Goal: Task Accomplishment & Management: Use online tool/utility

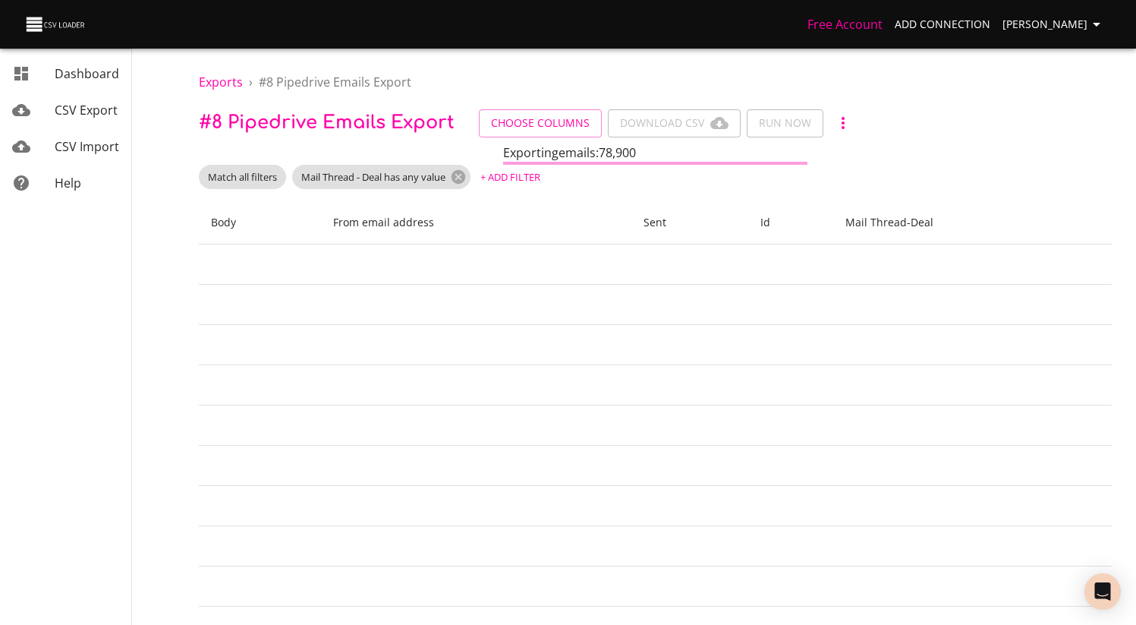
click at [321, 243] on th "Body" at bounding box center [260, 222] width 122 height 43
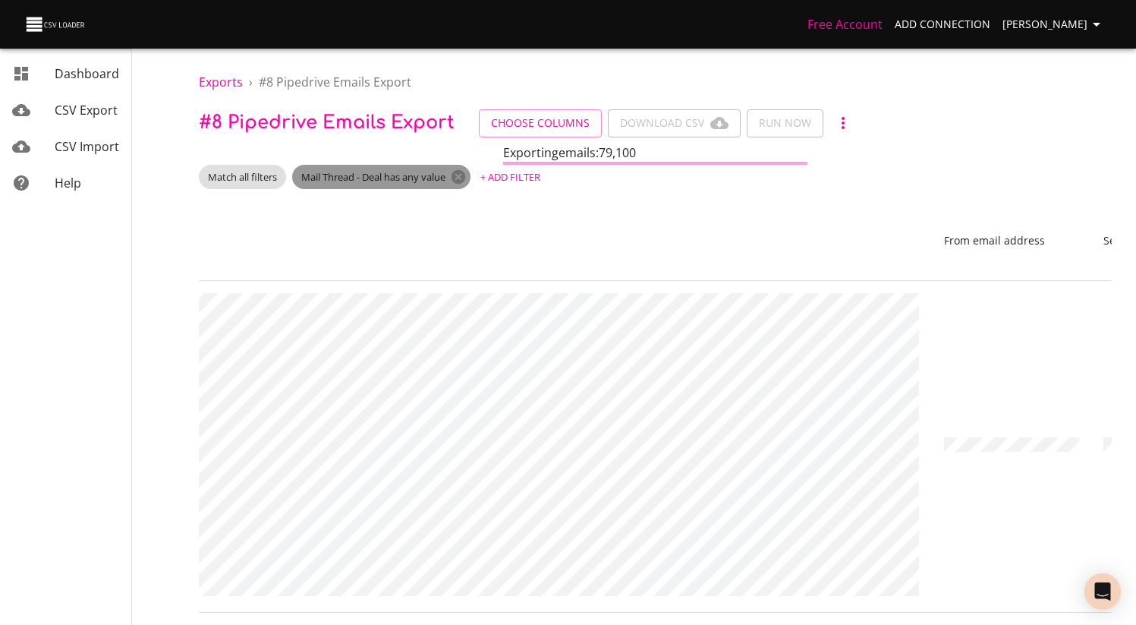
click at [398, 180] on span "Mail Thread - Deal has any value" at bounding box center [373, 177] width 162 height 14
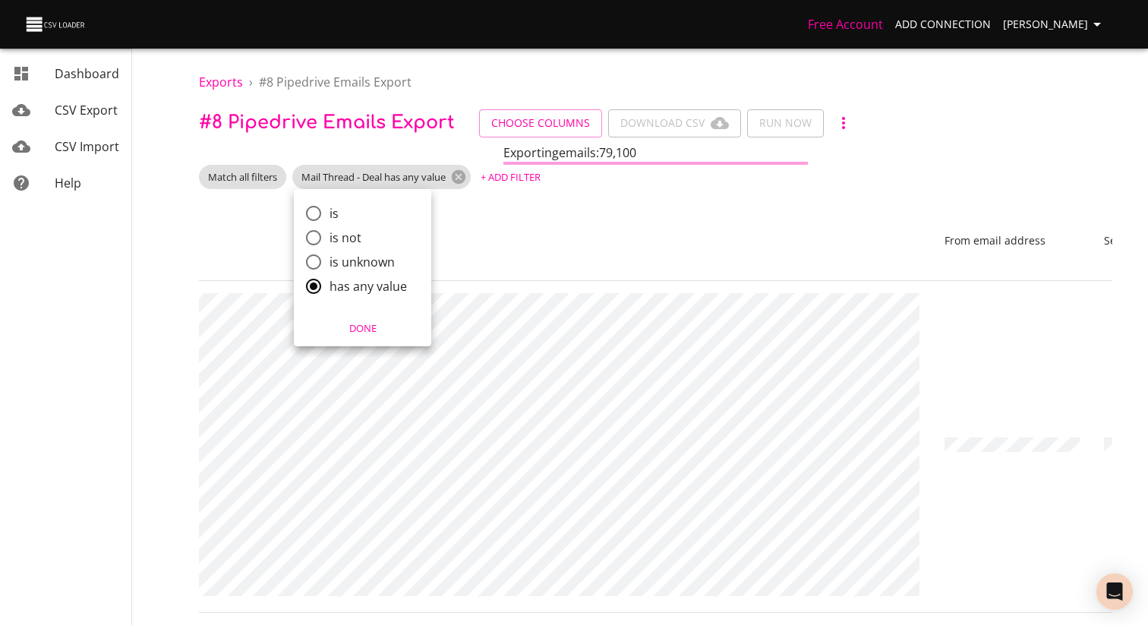
click at [337, 213] on span "is" at bounding box center [333, 213] width 9 height 18
click at [329, 213] on input "is" at bounding box center [314, 213] width 32 height 32
radio input "true"
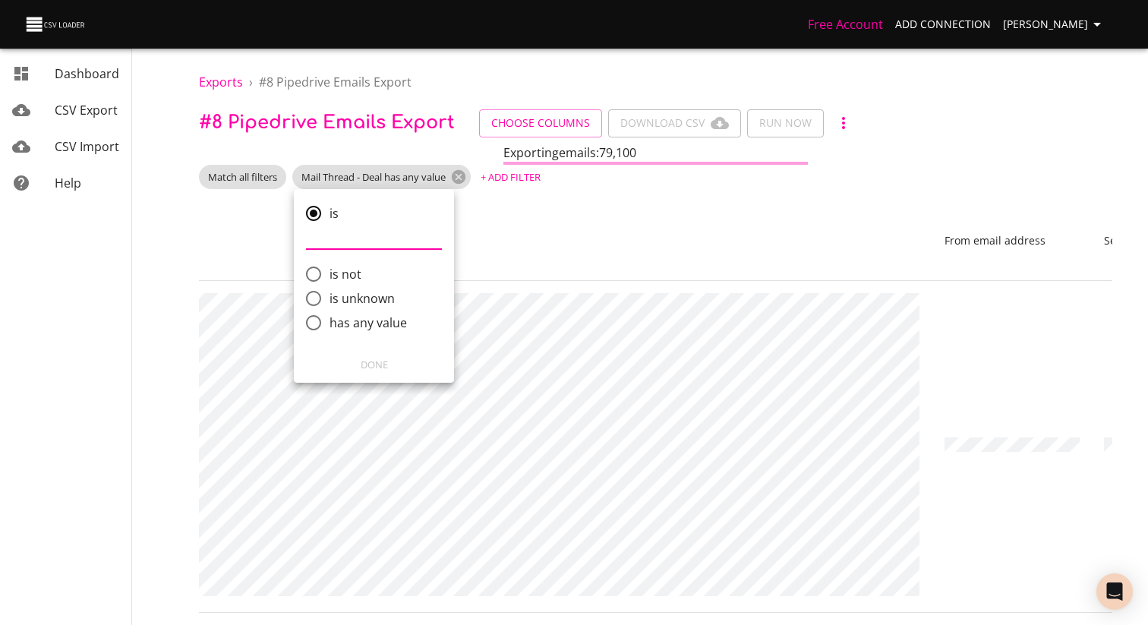
click at [355, 245] on input "comparison" at bounding box center [374, 237] width 136 height 24
click at [638, 241] on div at bounding box center [574, 312] width 1148 height 625
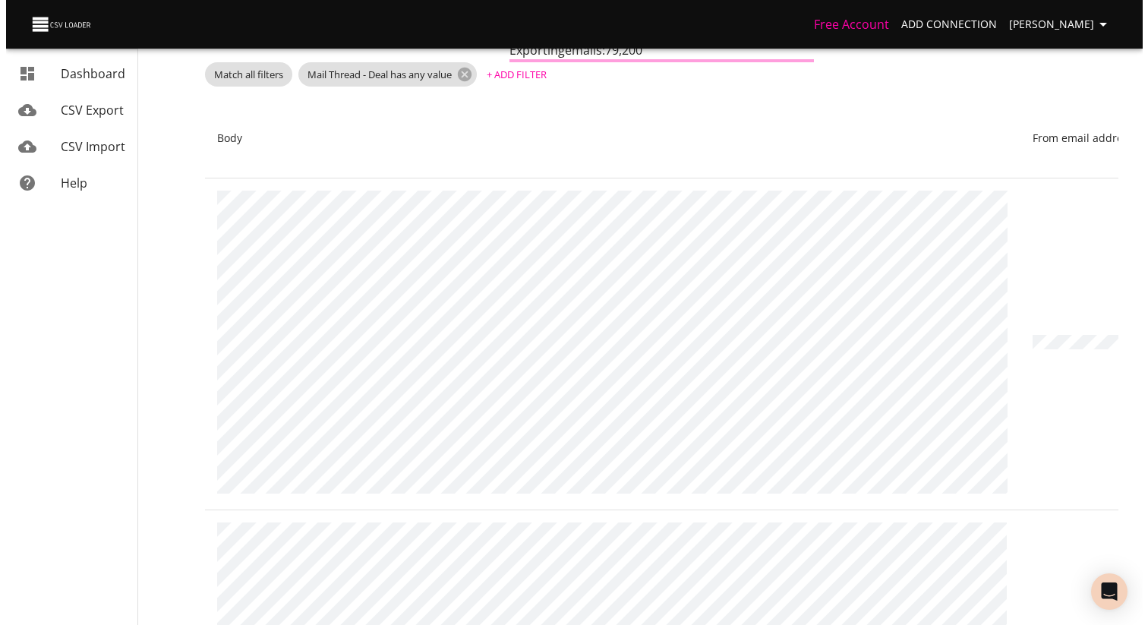
scroll to position [0, 0]
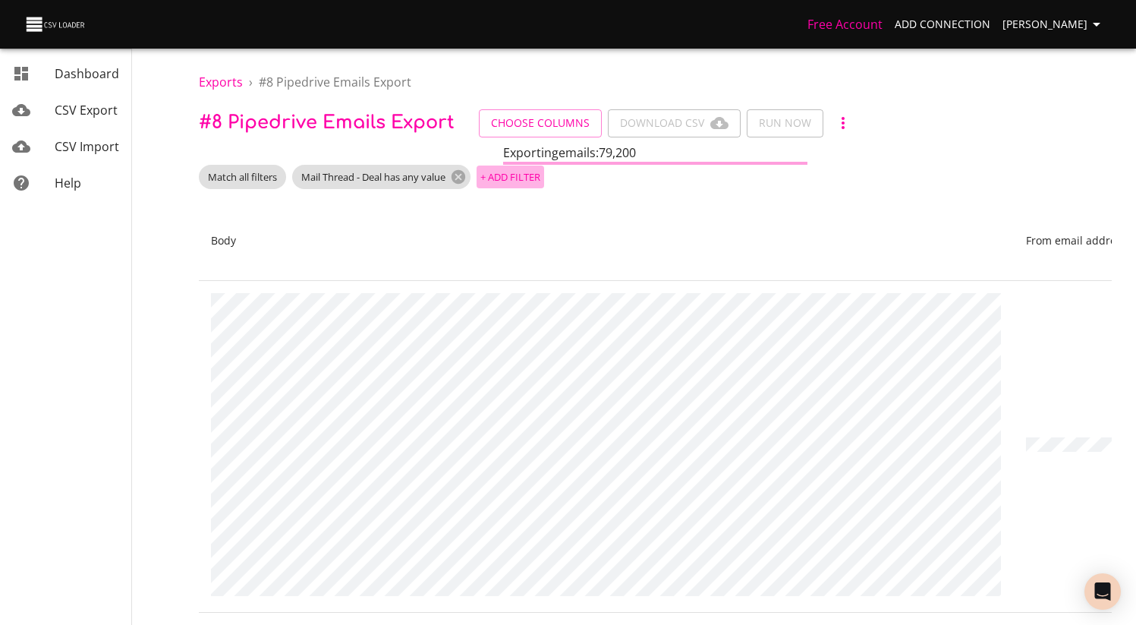
click at [508, 171] on span "+ Add Filter" at bounding box center [510, 176] width 60 height 17
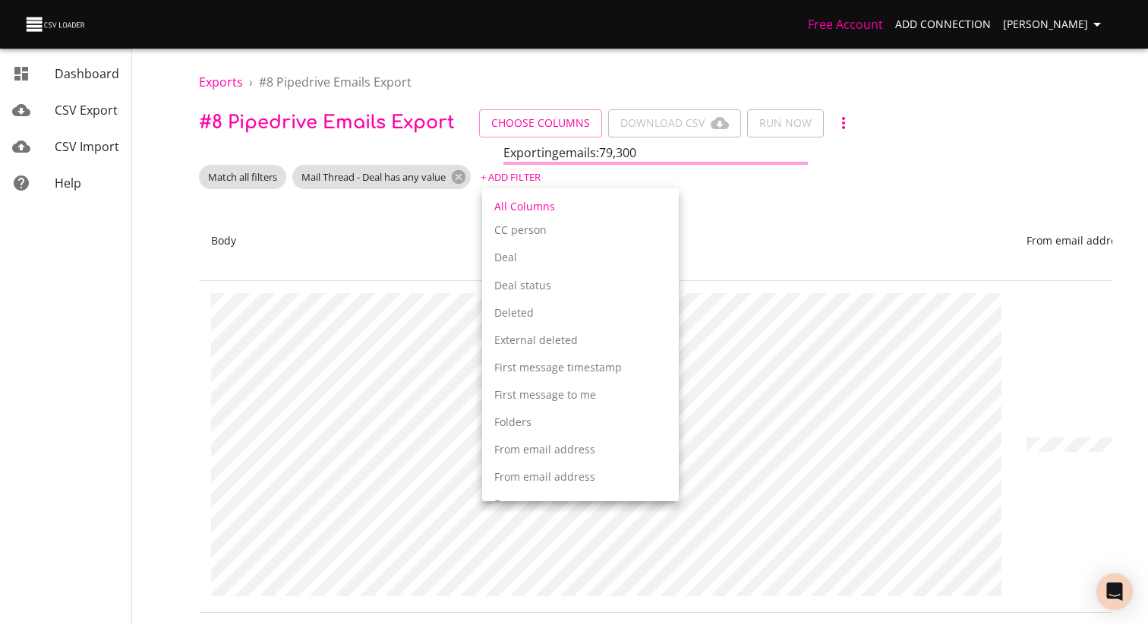
scroll to position [869, 0]
click at [525, 254] on p "Deal" at bounding box center [580, 258] width 172 height 15
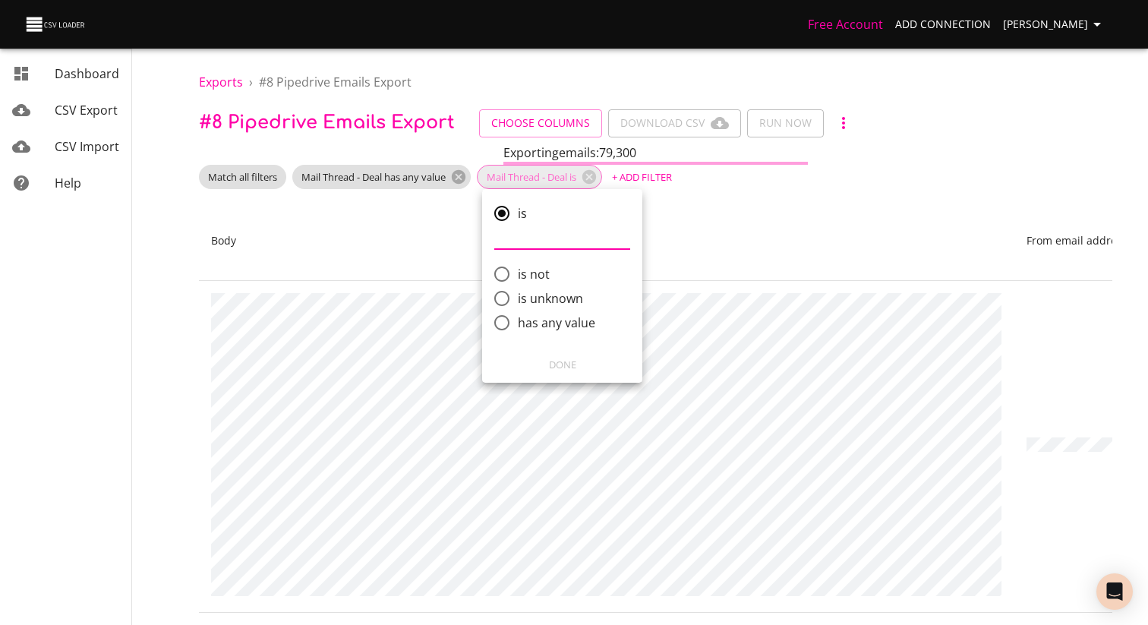
click at [598, 176] on div at bounding box center [574, 312] width 1148 height 625
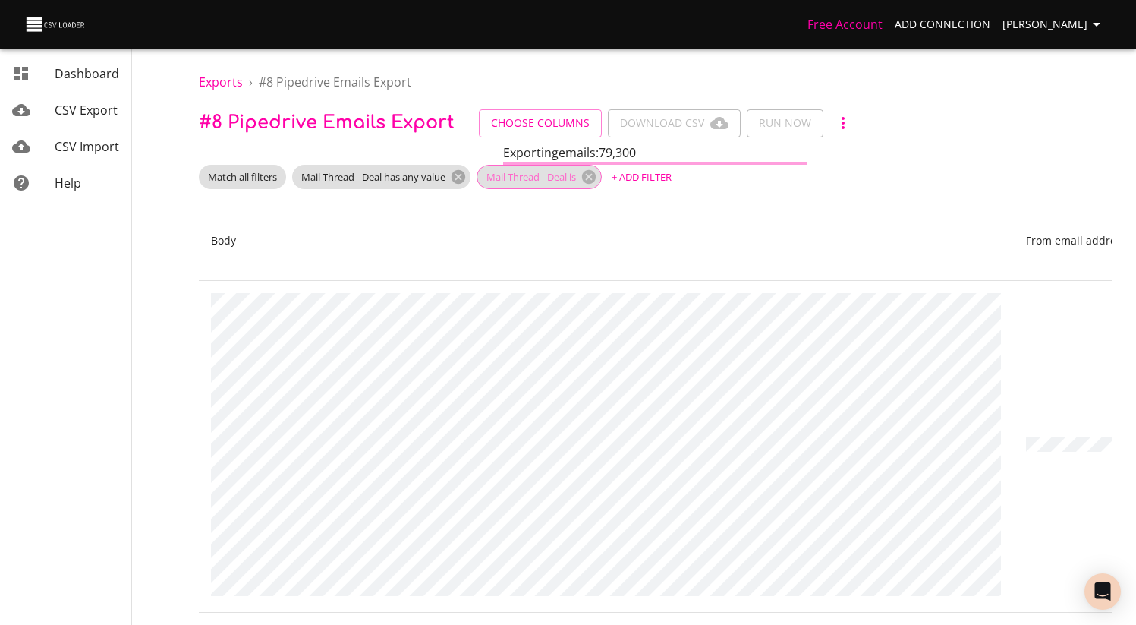
click at [596, 174] on icon at bounding box center [589, 177] width 14 height 14
click at [439, 213] on th "Body" at bounding box center [606, 241] width 815 height 80
click at [509, 179] on span "+ Add Filter" at bounding box center [510, 176] width 60 height 17
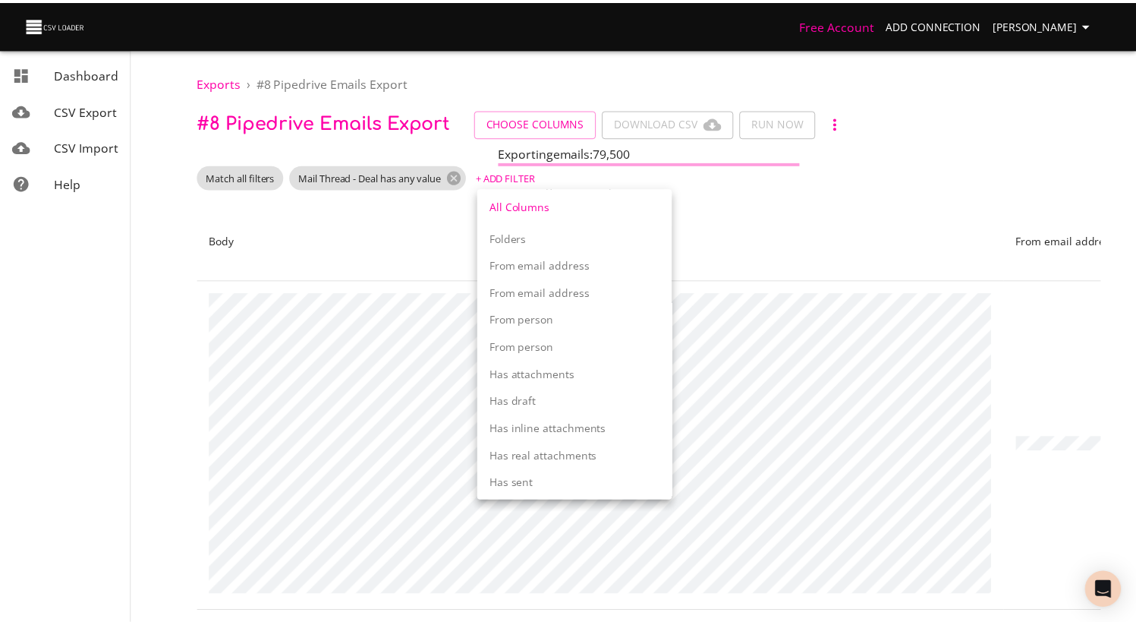
scroll to position [1059, 0]
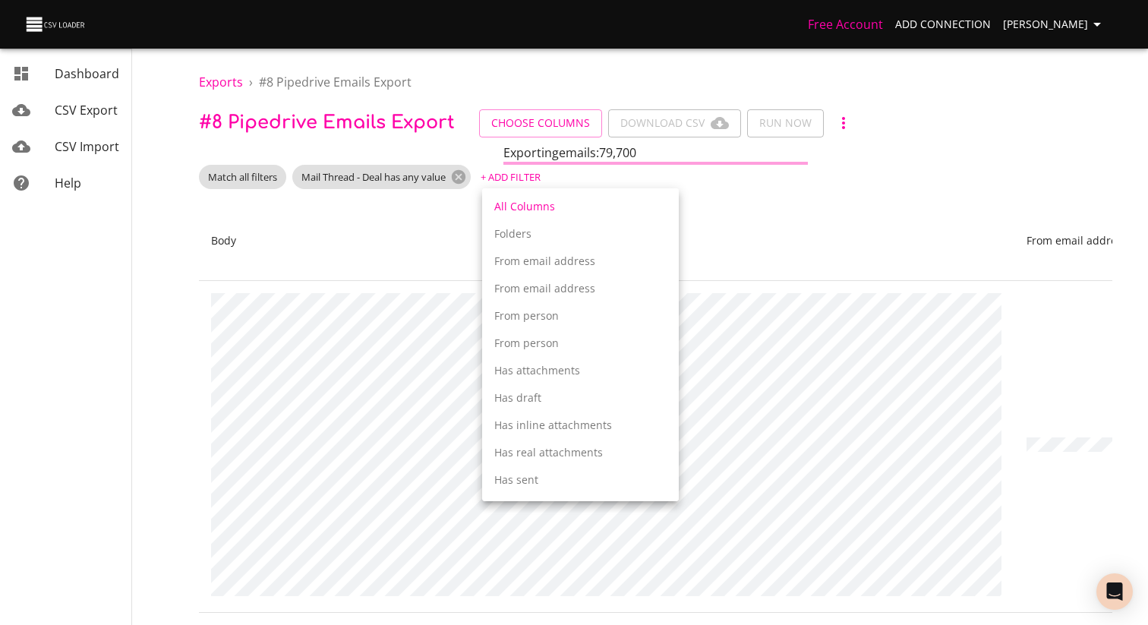
click at [596, 61] on div at bounding box center [574, 312] width 1148 height 625
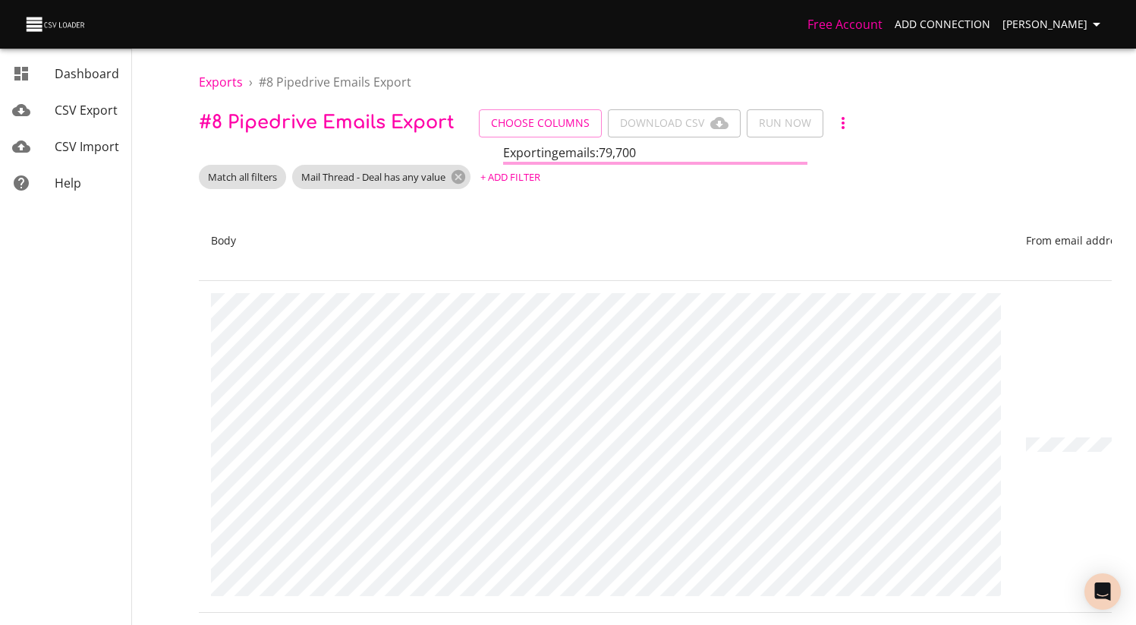
click at [683, 201] on th "Body" at bounding box center [606, 241] width 815 height 80
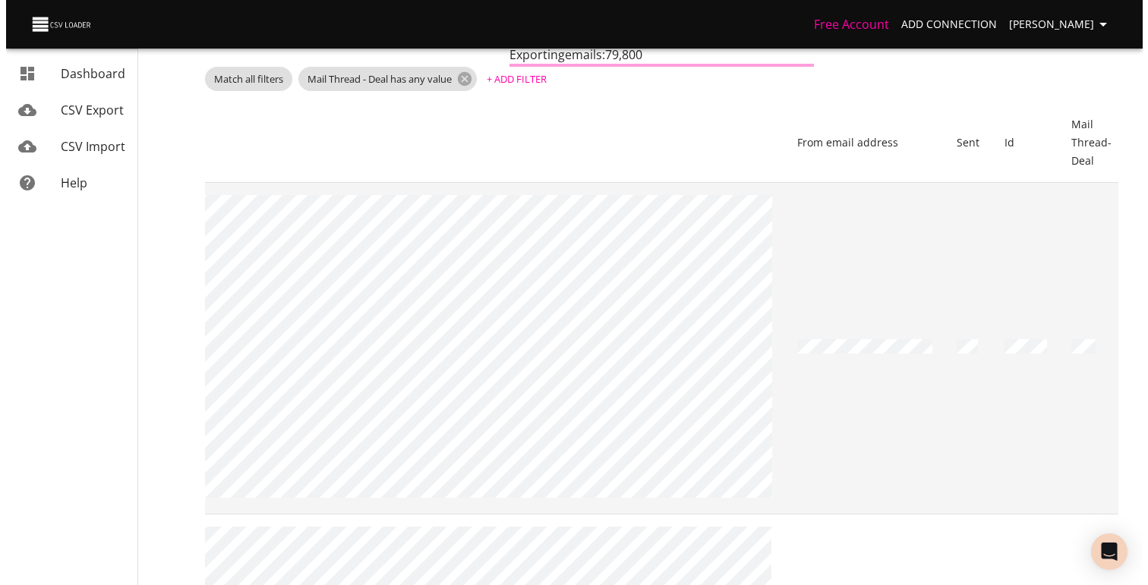
scroll to position [0, 0]
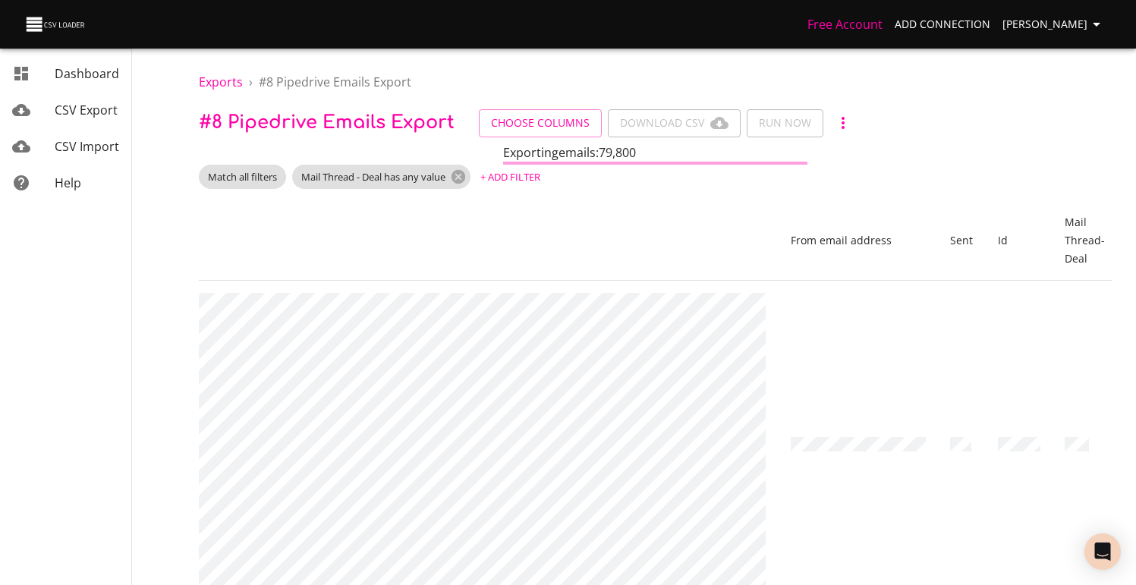
click at [493, 181] on span "+ Add Filter" at bounding box center [510, 176] width 60 height 17
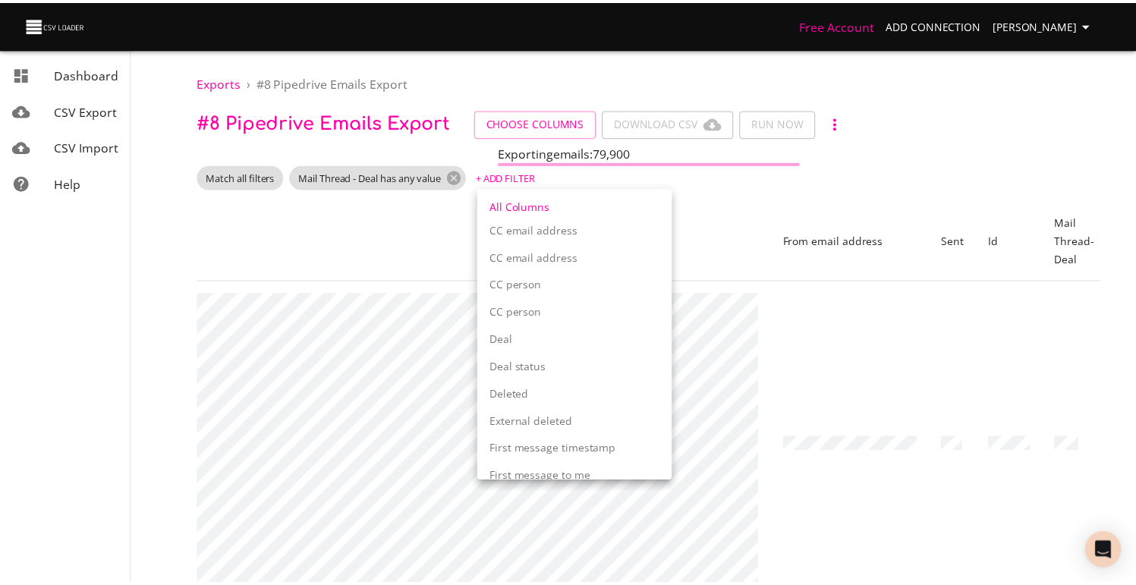
scroll to position [846, 0]
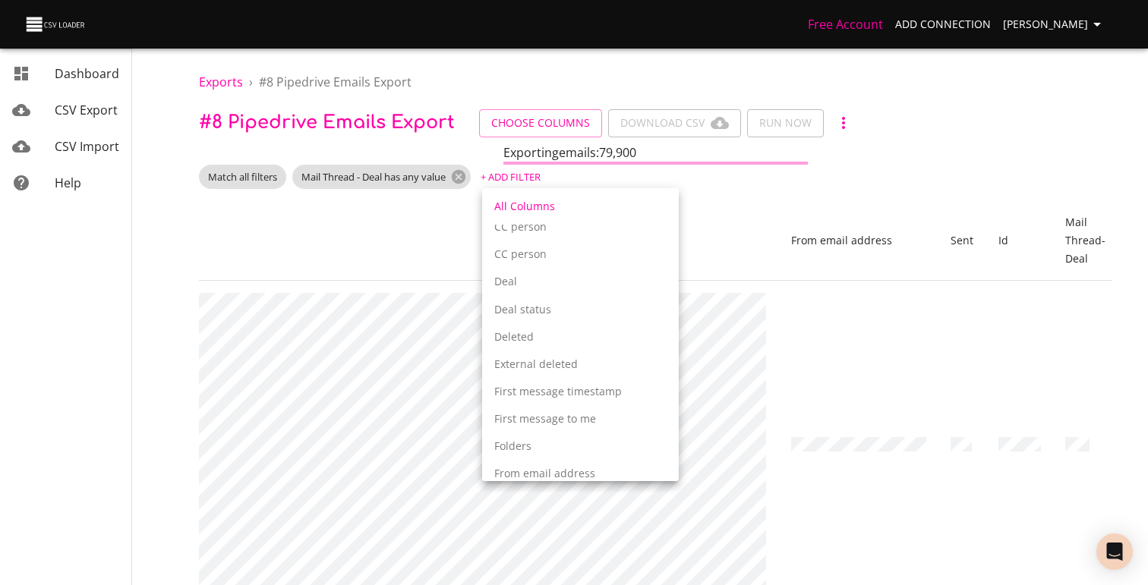
click at [1085, 397] on div at bounding box center [574, 292] width 1148 height 585
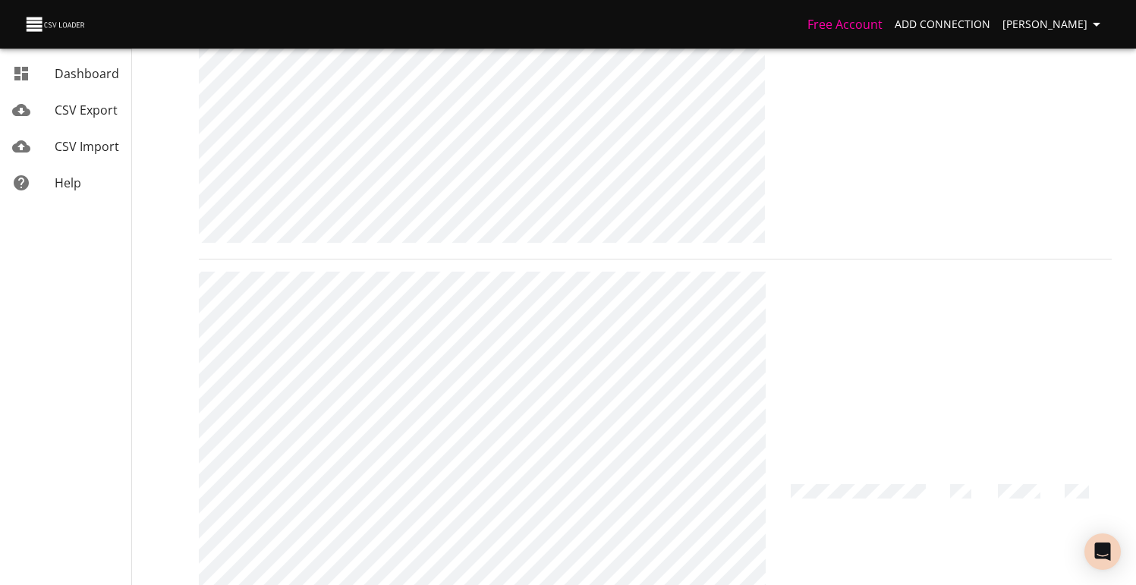
scroll to position [954, 0]
click at [1005, 423] on td at bounding box center [1019, 421] width 67 height 468
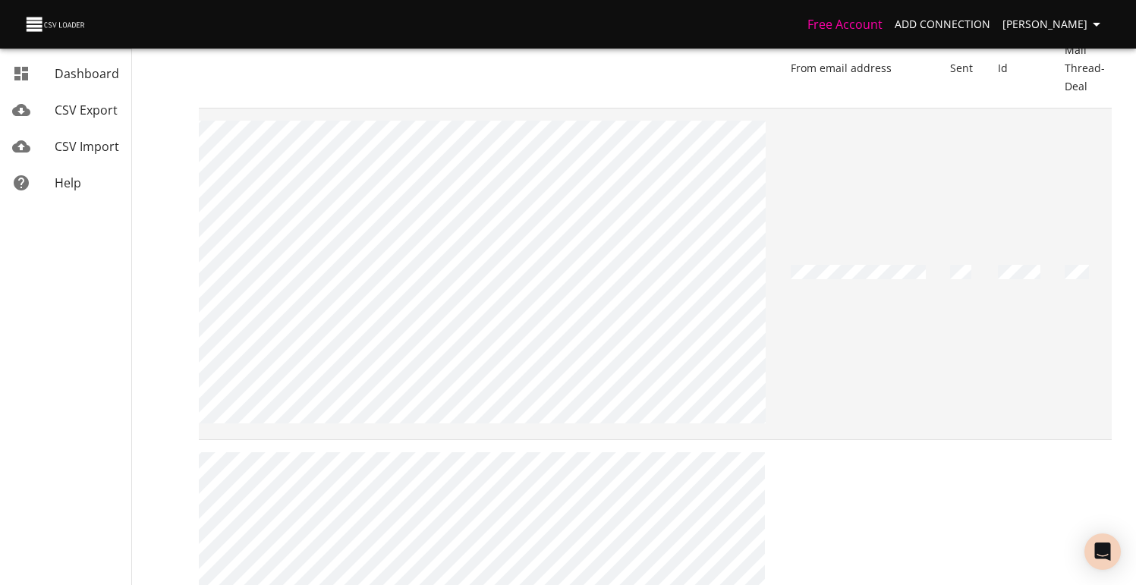
scroll to position [0, 0]
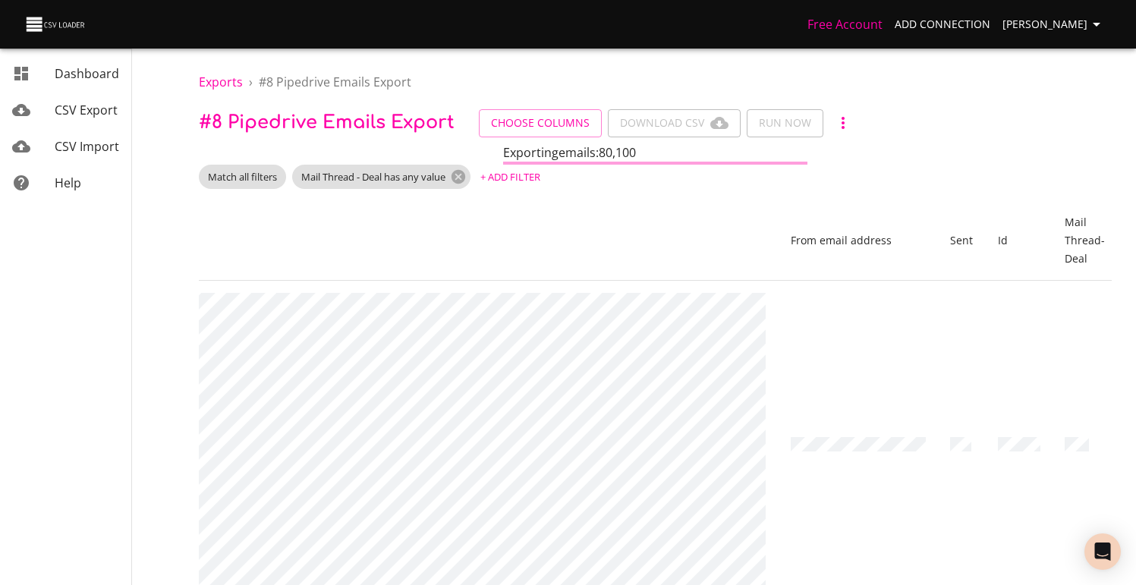
click at [644, 150] on div "Exporting emails : 80,100" at bounding box center [655, 152] width 304 height 18
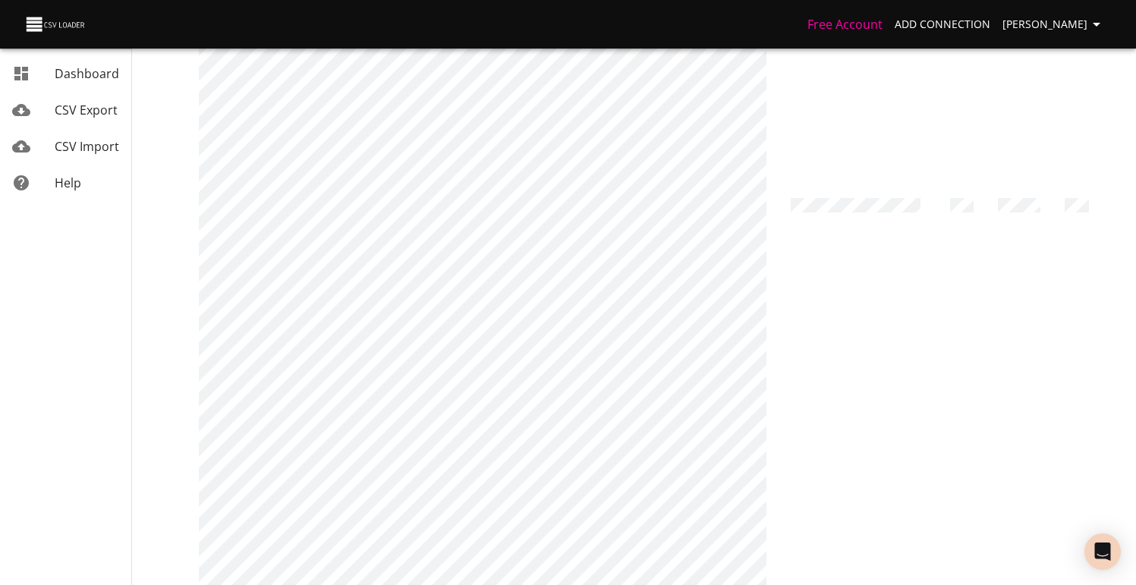
scroll to position [40370, 0]
drag, startPoint x: 952, startPoint y: 565, endPoint x: 770, endPoint y: 555, distance: 182.4
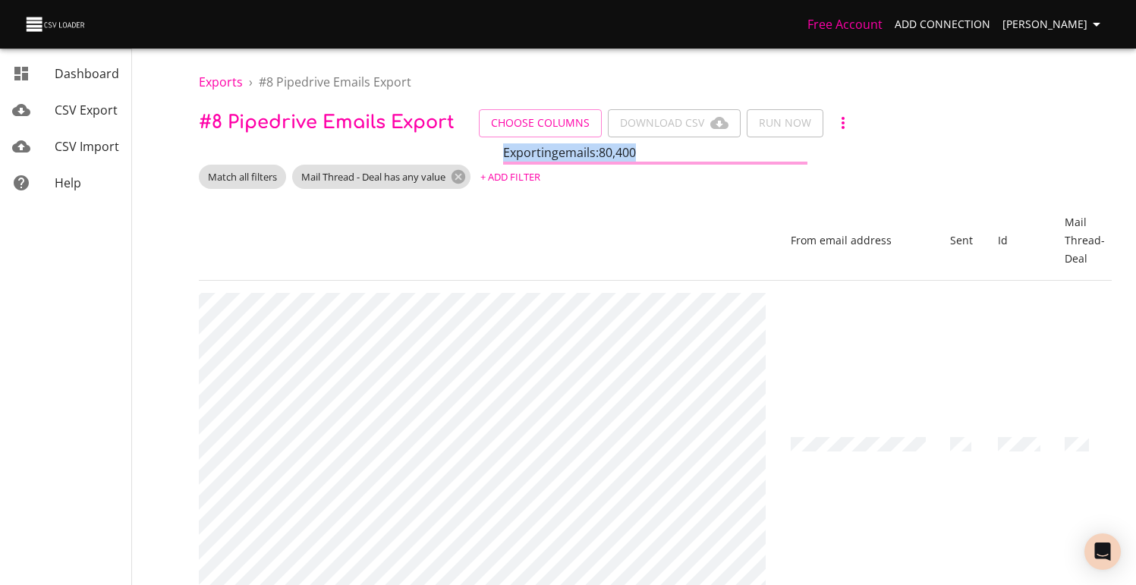
drag, startPoint x: 648, startPoint y: 153, endPoint x: 499, endPoint y: 151, distance: 148.8
click at [499, 151] on div "Exporting emails : 80,400" at bounding box center [655, 153] width 913 height 21
click at [378, 118] on span "# 8 Pipedrive Emails Export" at bounding box center [327, 122] width 256 height 20
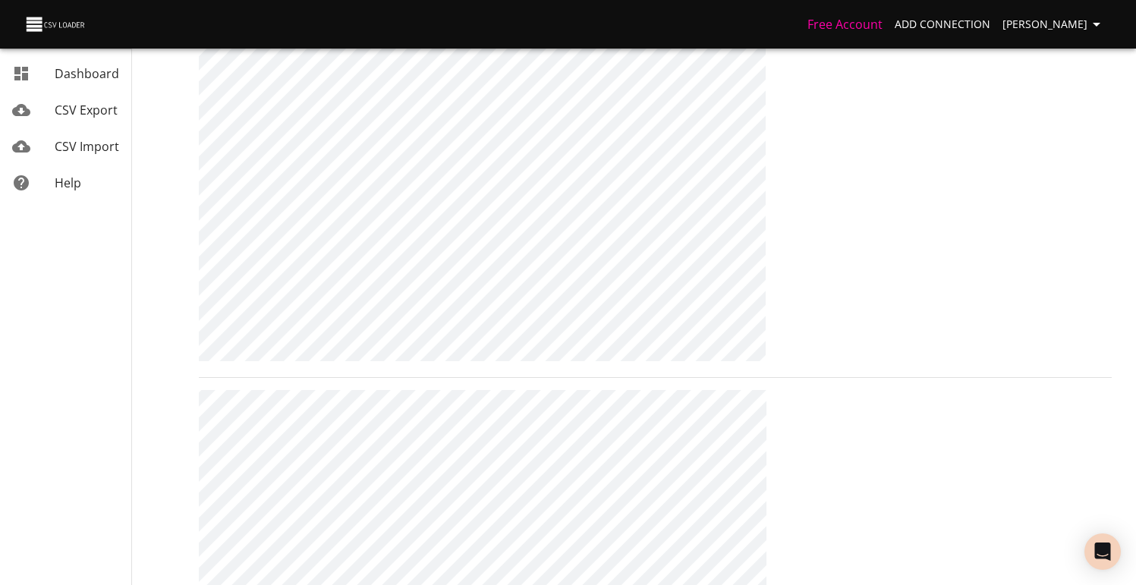
scroll to position [40370, 0]
drag, startPoint x: 961, startPoint y: 570, endPoint x: 879, endPoint y: 564, distance: 82.2
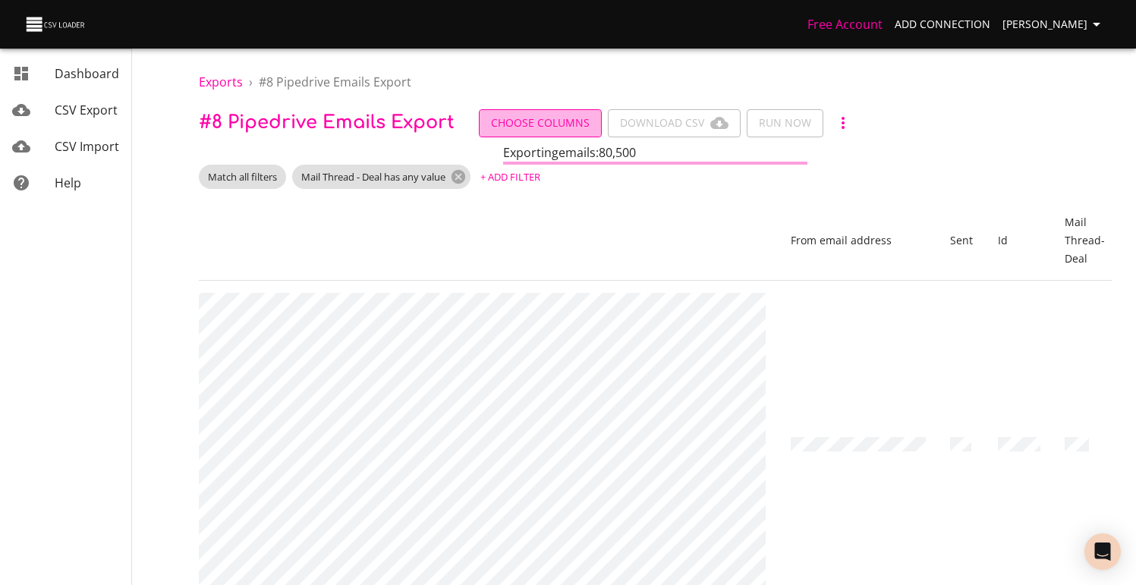
click at [537, 128] on span "Choose Columns" at bounding box center [540, 123] width 99 height 19
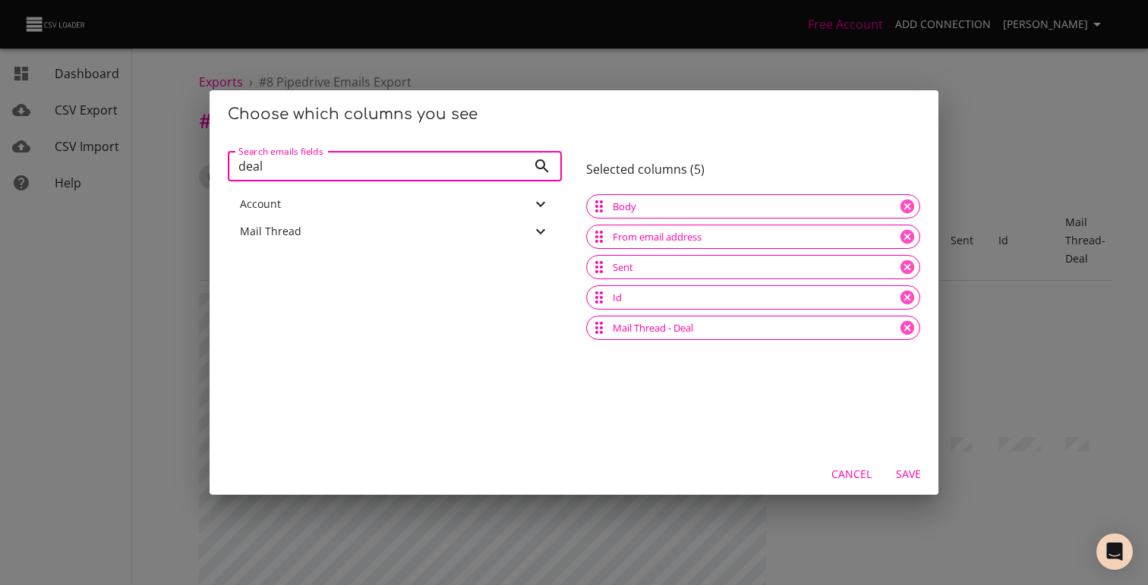
click at [984, 151] on div "Choose which columns you see Search emails fields deal Search emails fields Acc…" at bounding box center [574, 292] width 1148 height 585
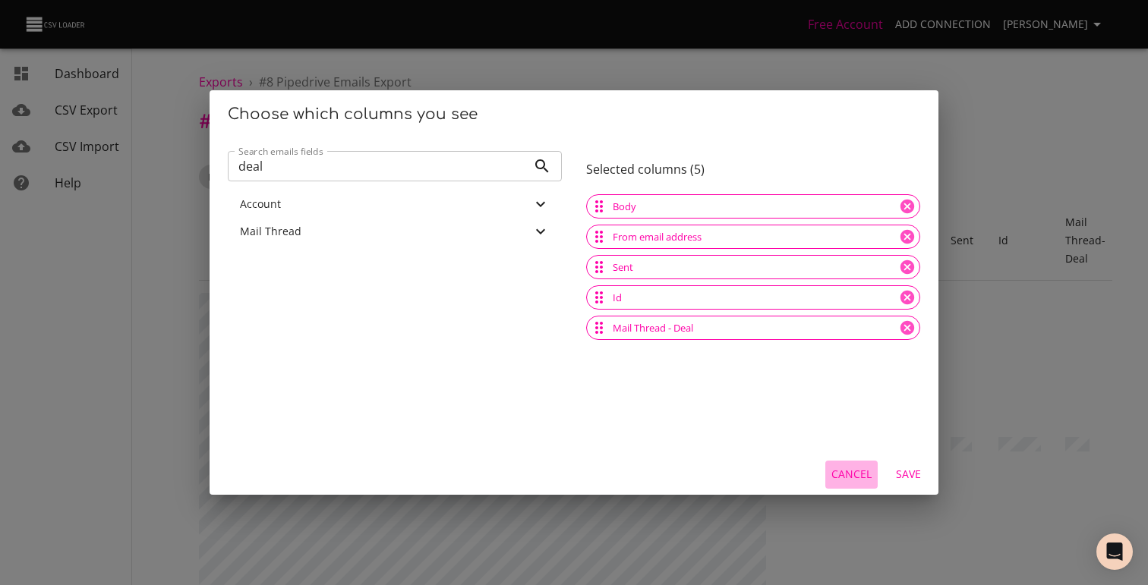
click at [829, 463] on button "Cancel" at bounding box center [851, 475] width 52 height 28
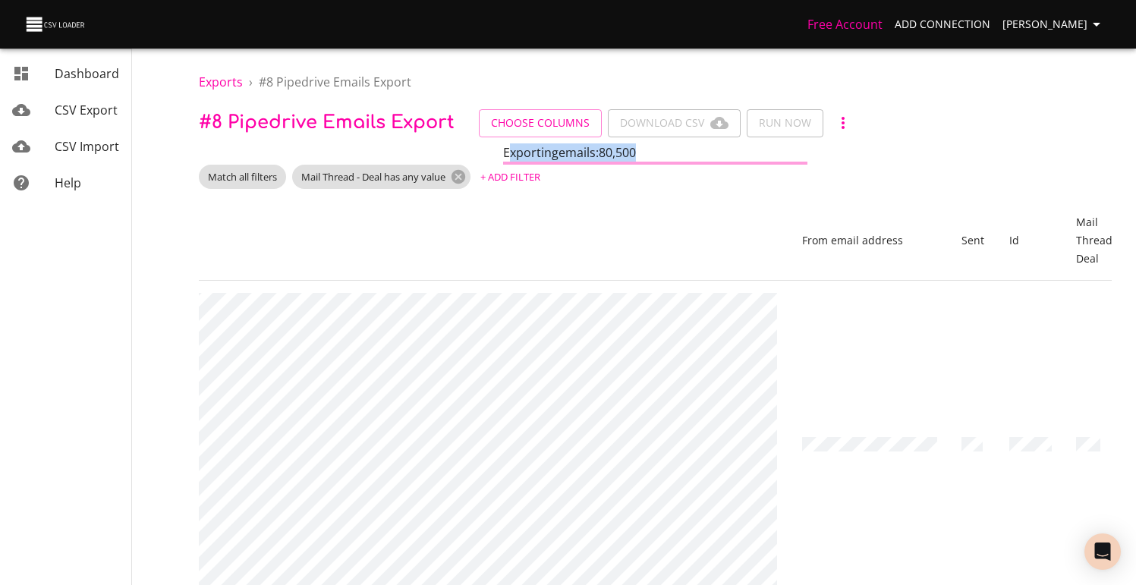
drag, startPoint x: 645, startPoint y: 150, endPoint x: 506, endPoint y: 153, distance: 138.9
click at [506, 153] on div "Exporting emails : 80,500" at bounding box center [655, 152] width 304 height 18
click at [640, 178] on div "Match all filters Mail Thread - Deal has any value + Add Filter" at bounding box center [655, 177] width 913 height 24
click at [535, 129] on span "Choose Columns" at bounding box center [540, 123] width 99 height 19
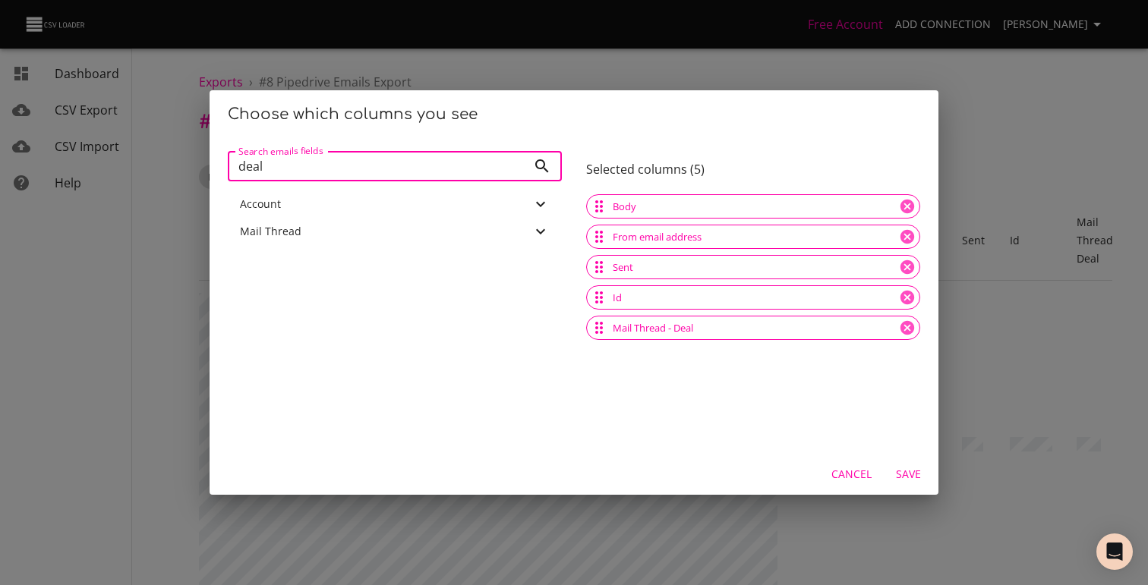
click at [369, 168] on input "deal" at bounding box center [377, 166] width 299 height 30
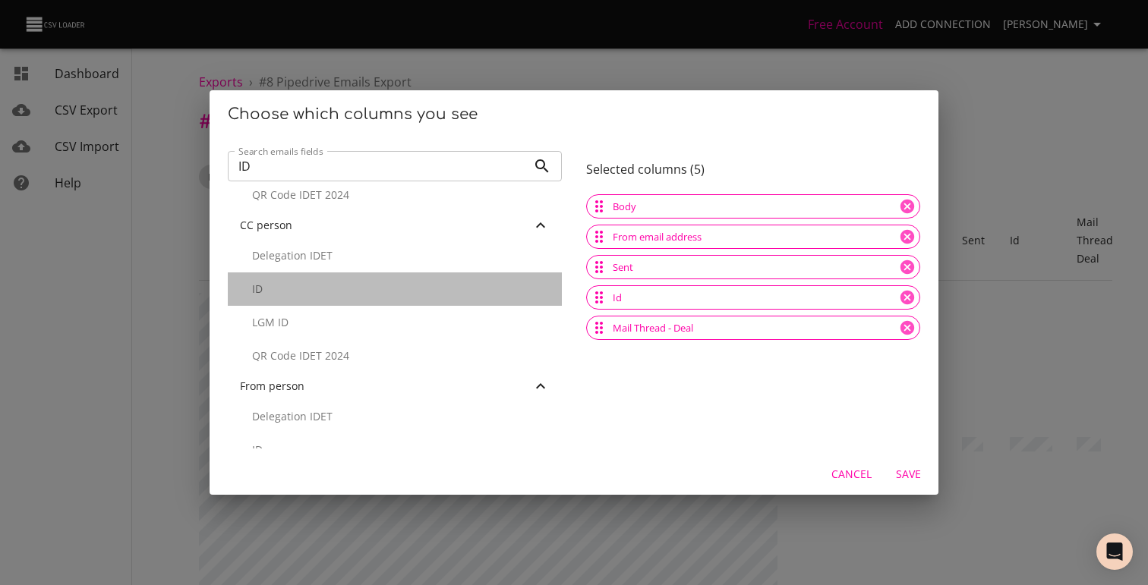
click at [416, 288] on p "ID" at bounding box center [401, 289] width 298 height 15
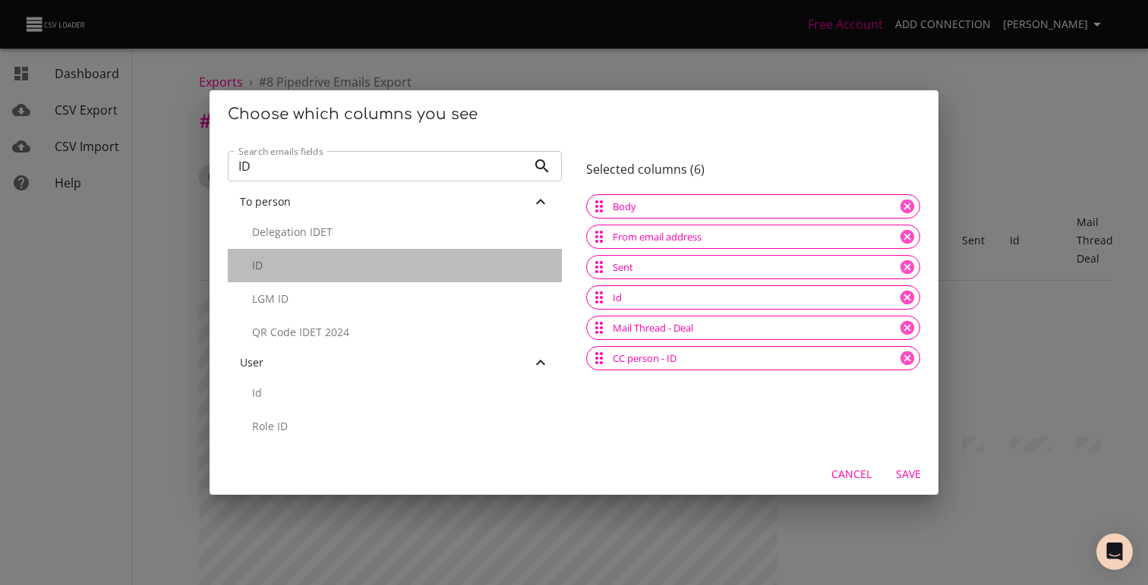
click at [429, 257] on div "ID" at bounding box center [395, 265] width 334 height 33
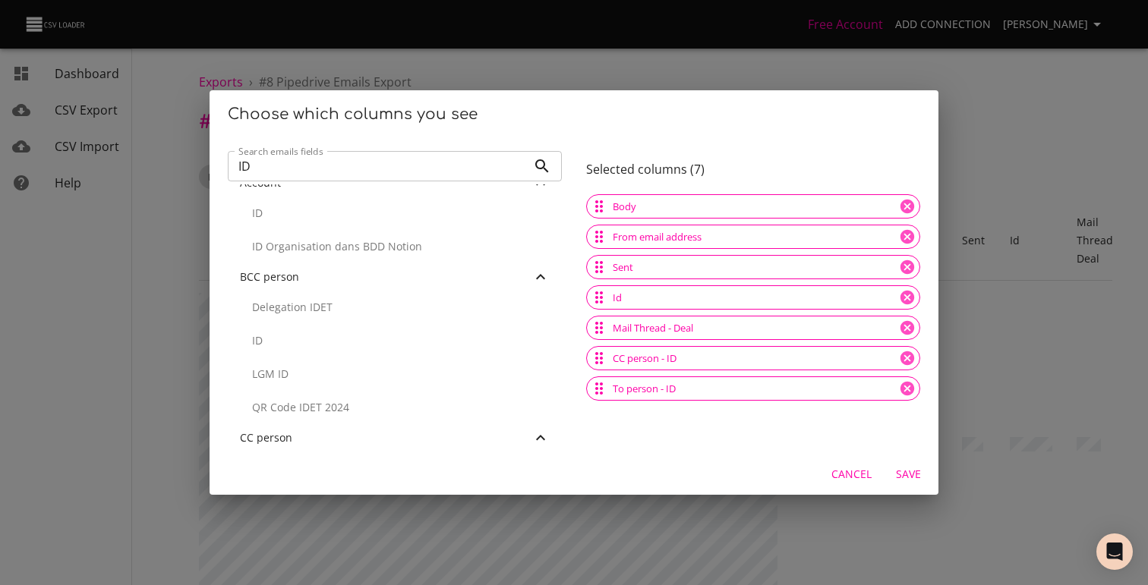
scroll to position [0, 0]
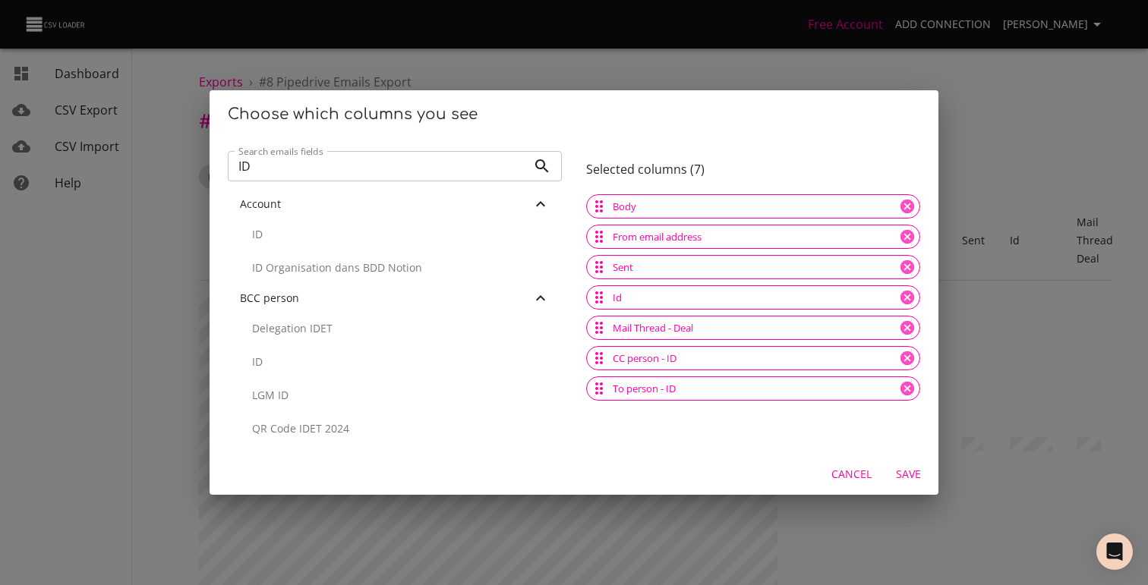
click at [304, 160] on input "ID" at bounding box center [377, 166] width 299 height 30
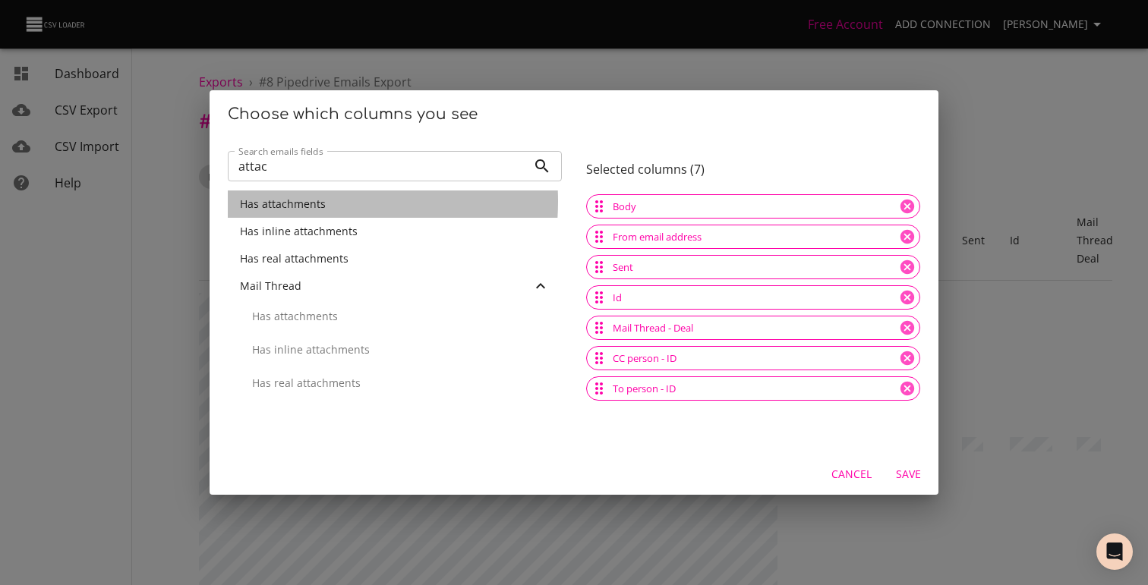
click at [285, 201] on span "Has attachments" at bounding box center [283, 204] width 86 height 14
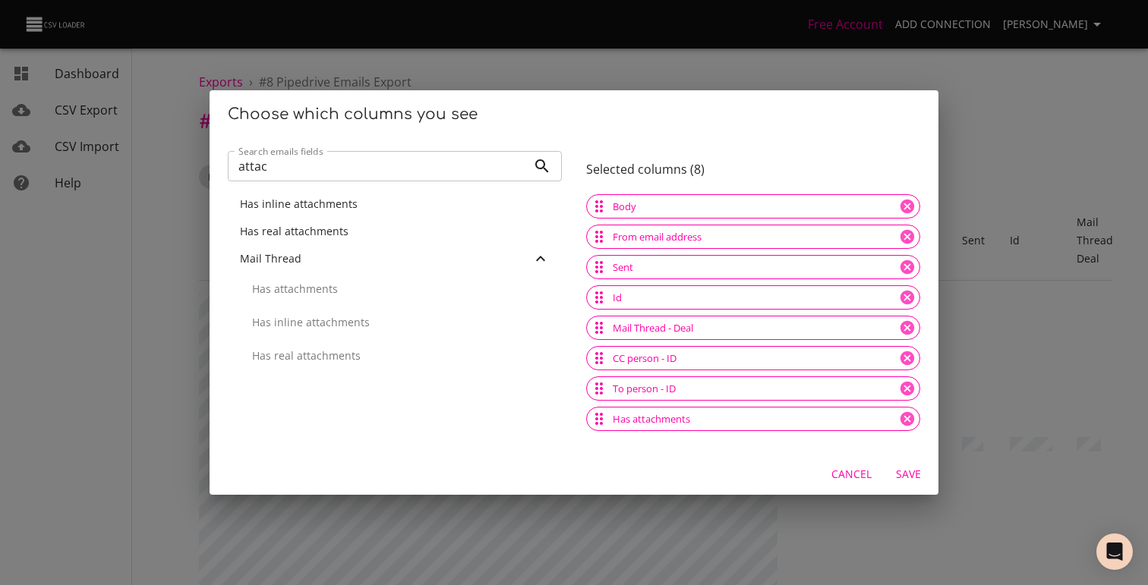
click at [260, 166] on input "attac" at bounding box center [377, 166] width 299 height 30
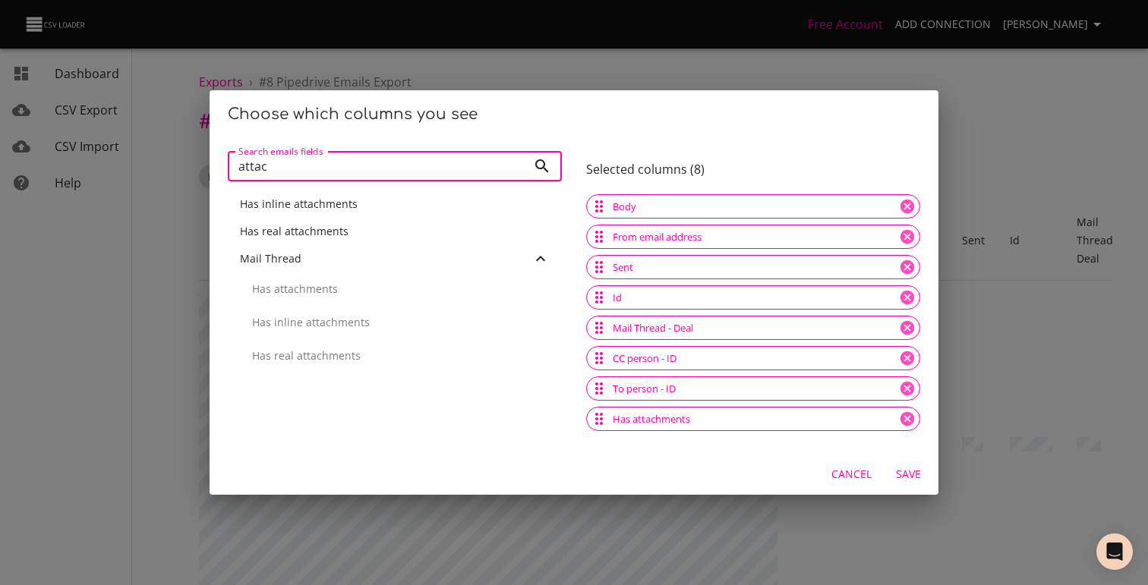
click at [260, 166] on input "attac" at bounding box center [377, 166] width 299 height 30
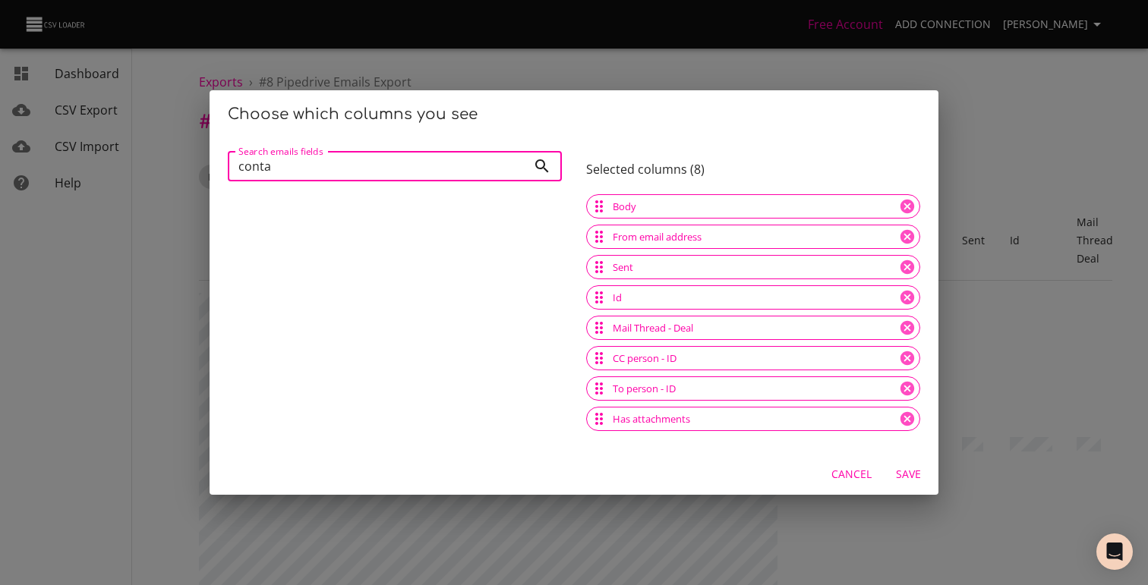
click at [275, 174] on input "conta" at bounding box center [377, 166] width 299 height 30
click at [270, 172] on input "perso" at bounding box center [377, 166] width 299 height 30
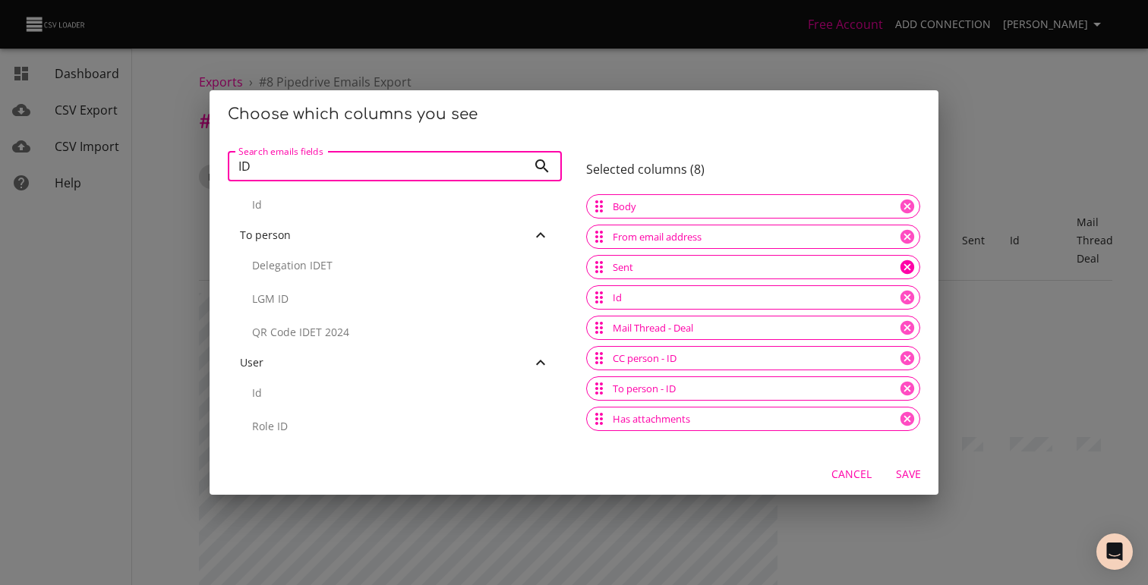
type input "ID"
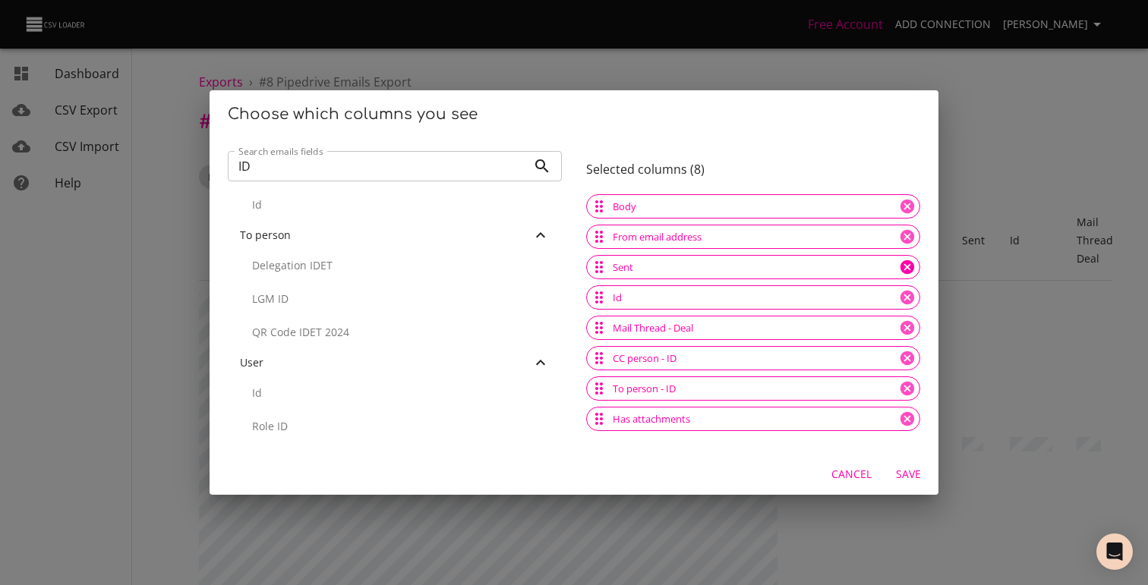
click at [900, 267] on icon at bounding box center [907, 267] width 14 height 14
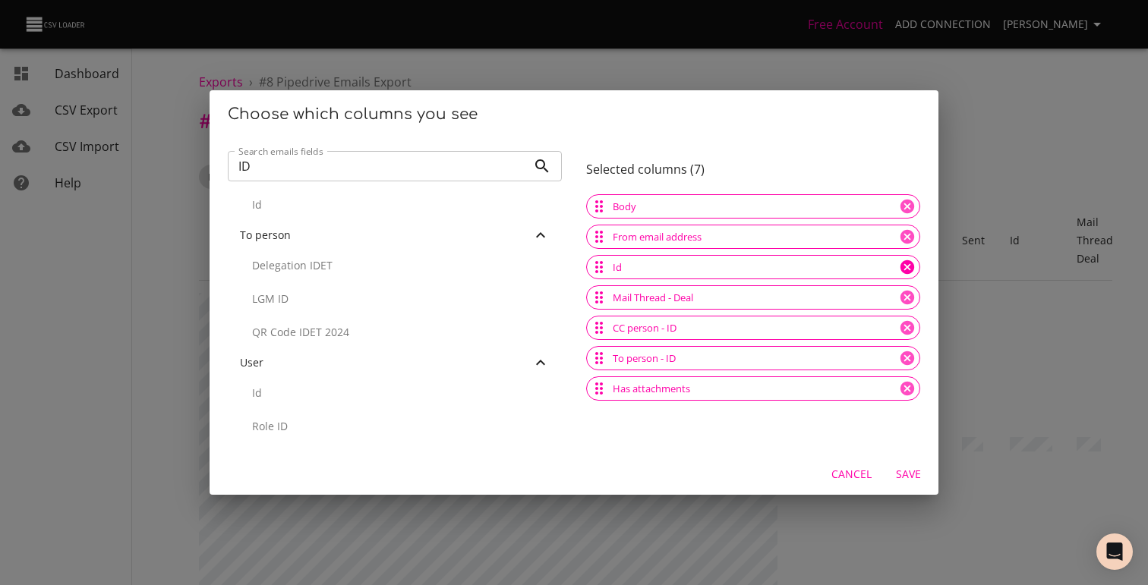
click at [900, 269] on icon at bounding box center [907, 267] width 14 height 14
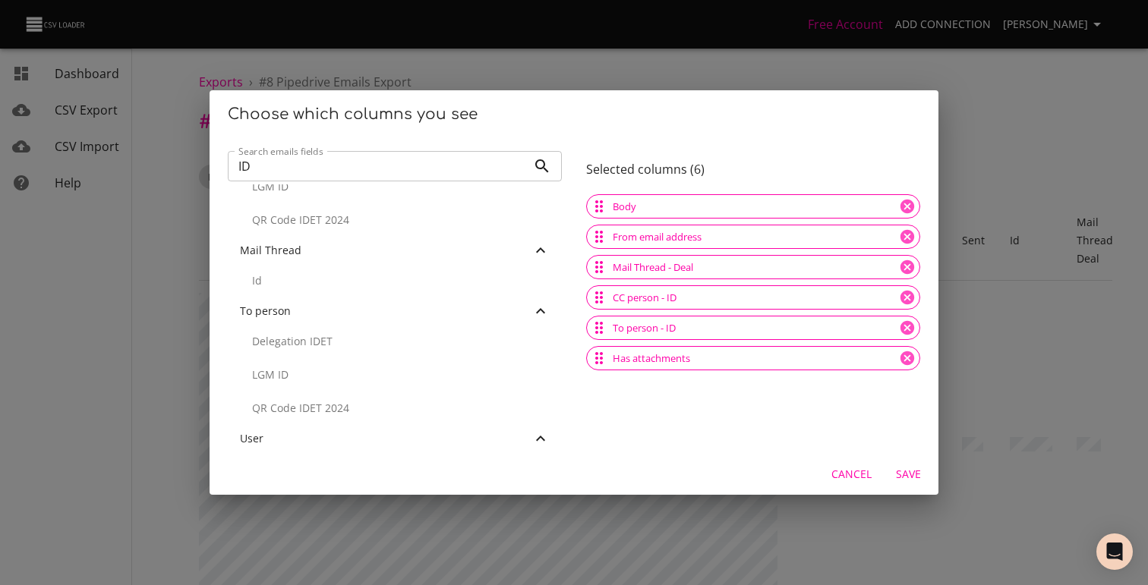
scroll to position [530, 0]
click at [915, 473] on span "Save" at bounding box center [907, 474] width 36 height 19
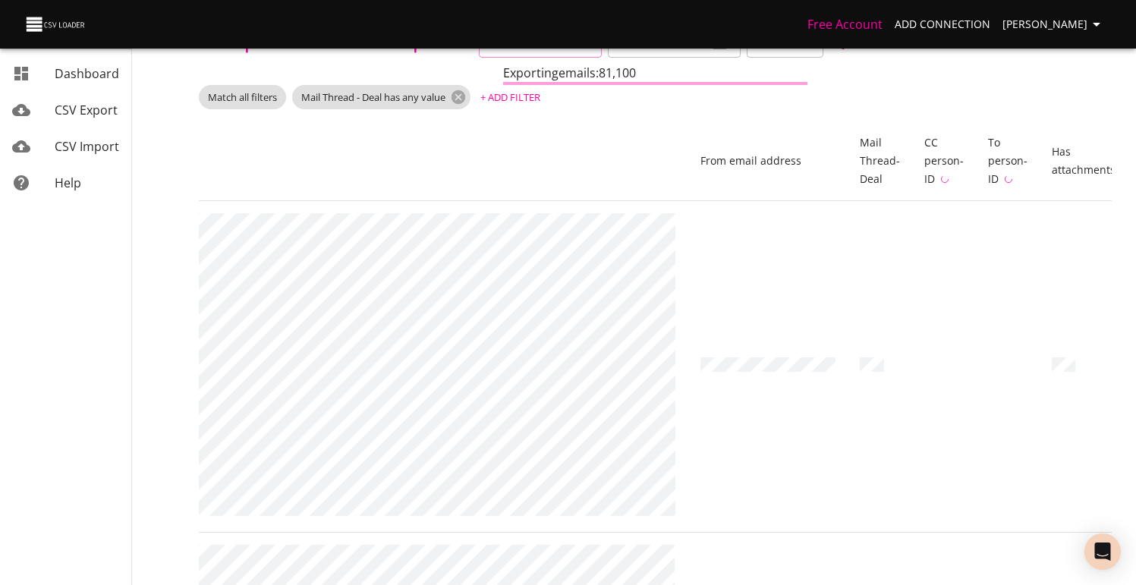
scroll to position [0, 0]
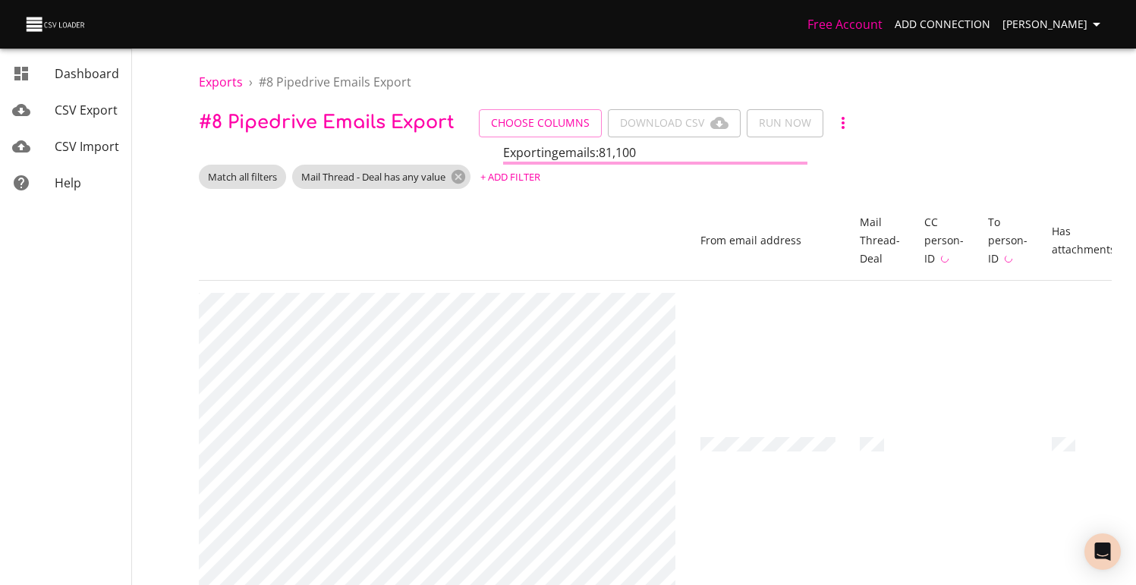
click at [782, 125] on span "Choose Columns Download CSV Run Now" at bounding box center [668, 123] width 378 height 28
